Goal: Task Accomplishment & Management: Complete application form

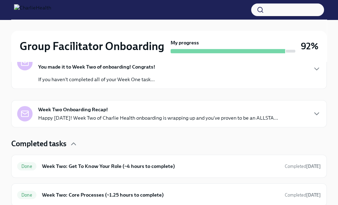
scroll to position [180, 0]
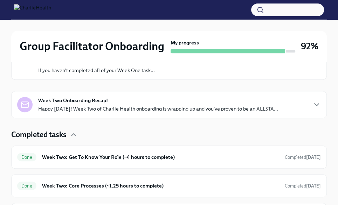
click at [147, 75] on div "Happy Week Two! You made it to Week Two of onboarding! Congrats! If you haven't…" at bounding box center [168, 60] width 315 height 40
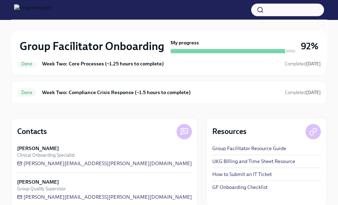
scroll to position [417, 0]
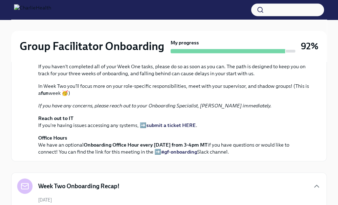
scroll to position [0, 0]
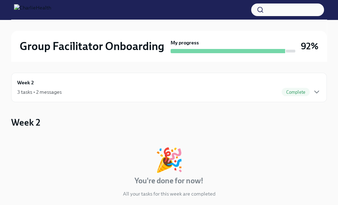
click at [73, 86] on div "Week 2 3 tasks • 2 messages Complete" at bounding box center [168, 87] width 303 height 17
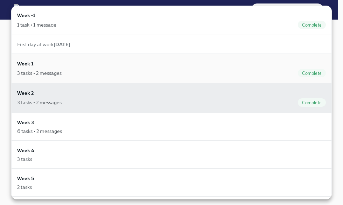
click at [61, 68] on div "Week 1 3 tasks • 2 messages Complete" at bounding box center [171, 68] width 309 height 17
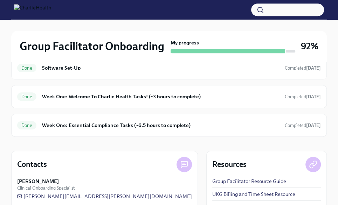
scroll to position [256, 0]
click at [85, 105] on div "Done Week One: Welcome To Charlie Health Tasks! (~3 hours to complete) Complete…" at bounding box center [168, 96] width 315 height 23
click at [99, 124] on h6 "Week One: Essential Compliance Tasks (~6.5 hours to complete)" at bounding box center [160, 126] width 237 height 8
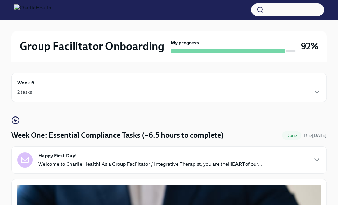
click at [121, 89] on div "2 tasks" at bounding box center [168, 92] width 303 height 8
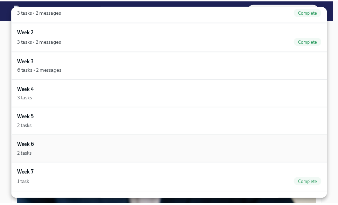
scroll to position [72, 0]
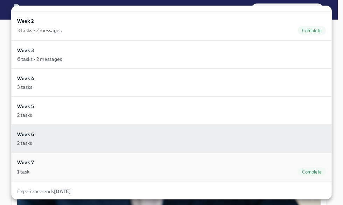
click at [51, 169] on div "1 task Complete" at bounding box center [171, 172] width 309 height 8
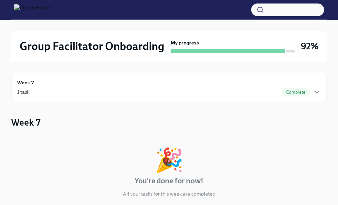
scroll to position [1, 0]
click at [61, 84] on div "Week 7 1 task Complete" at bounding box center [168, 86] width 303 height 17
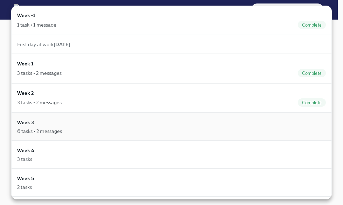
click at [55, 130] on div "6 tasks • 2 messages" at bounding box center [39, 131] width 45 height 7
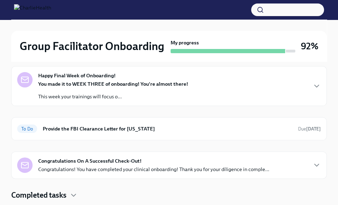
scroll to position [71, 0]
click at [101, 123] on div "To Do Provide the FBI Clearance Letter for [US_STATE] Due [DATE]" at bounding box center [168, 128] width 303 height 11
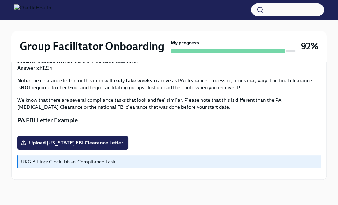
scroll to position [223, 0]
click at [86, 146] on span "Upload [US_STATE] FBI Clearance Letter" at bounding box center [72, 142] width 101 height 7
click at [0, 0] on input "Upload [US_STATE] FBI Clearance Letter" at bounding box center [0, 0] width 0 height 0
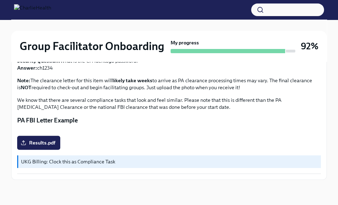
scroll to position [228, 0]
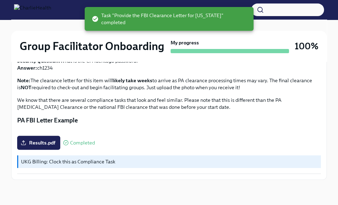
click at [328, 46] on div "Group Facilitator Onboarding My progress 100% Week 6 2 tasks Complete Provide t…" at bounding box center [169, 49] width 338 height 312
